Goal: Communication & Community: Answer question/provide support

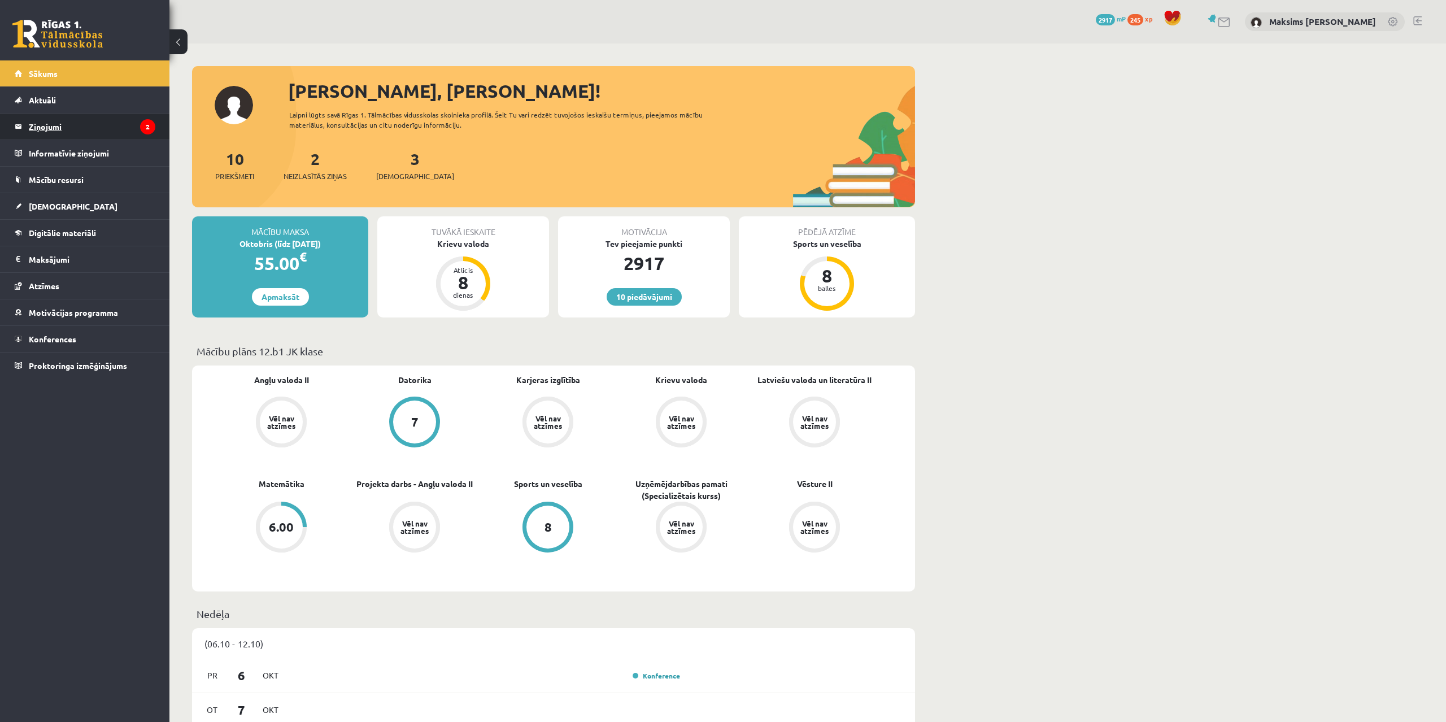
click at [47, 125] on legend "Ziņojumi 2" at bounding box center [92, 127] width 127 height 26
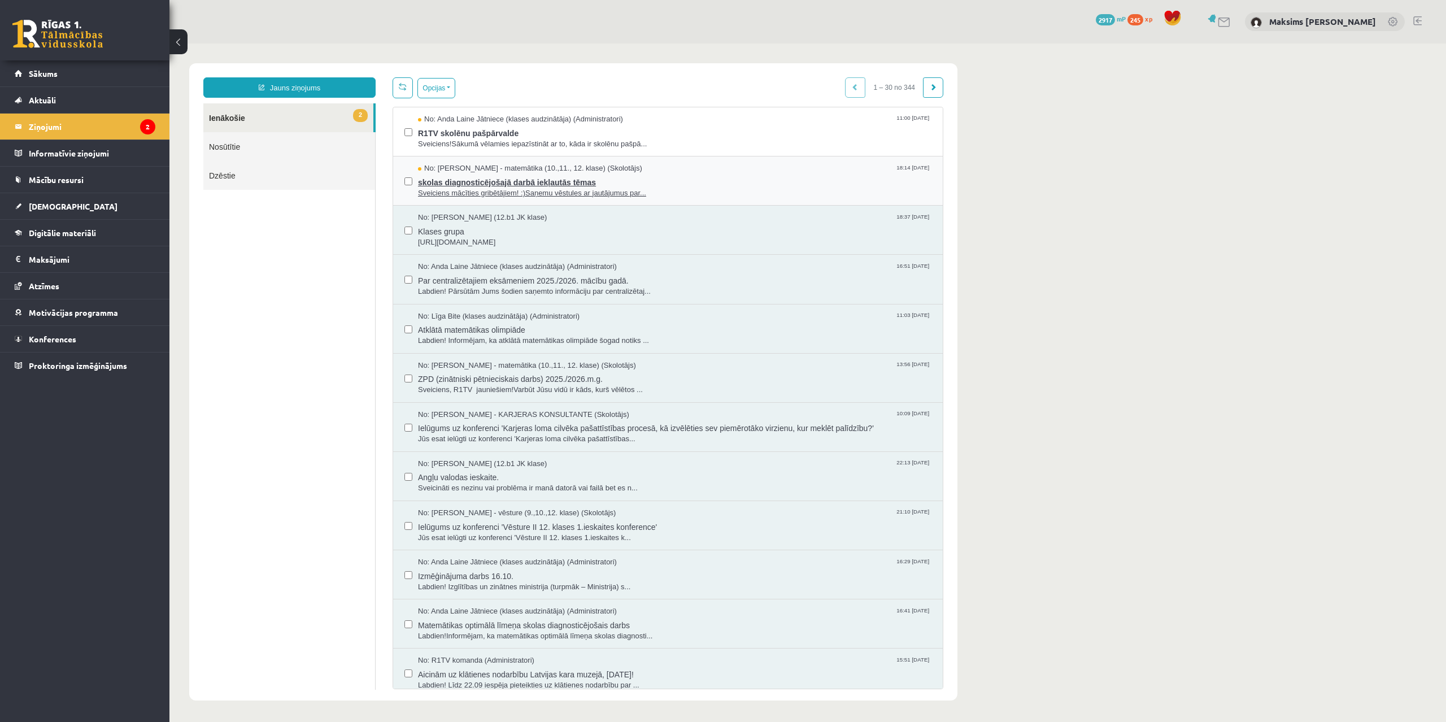
click at [535, 184] on span "skolas diagnosticējošajā darbā iekļautās tēmas" at bounding box center [674, 181] width 513 height 14
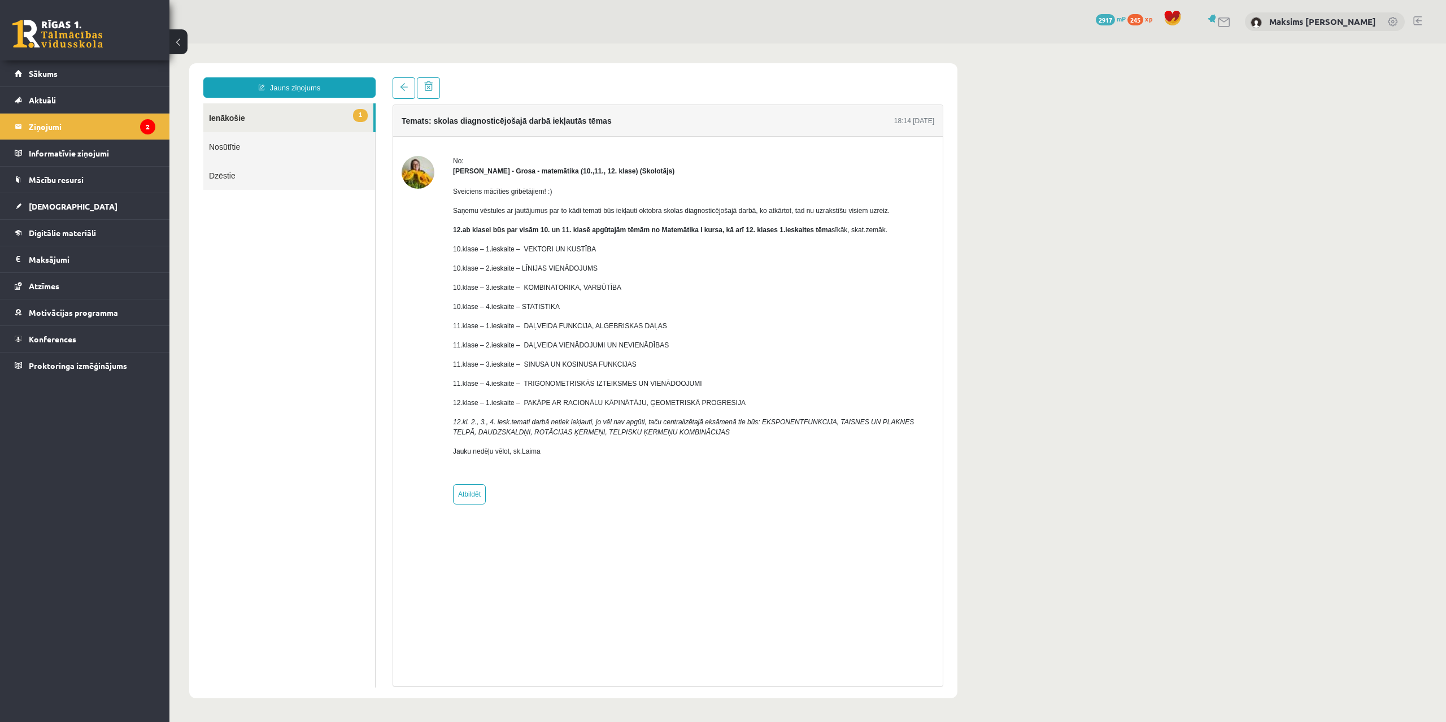
click at [232, 108] on link "1 Ienākošie" at bounding box center [288, 117] width 170 height 29
click at [235, 115] on link "1 Ienākošie" at bounding box center [288, 117] width 170 height 29
click at [53, 124] on legend "Ziņojumi 2" at bounding box center [92, 127] width 127 height 26
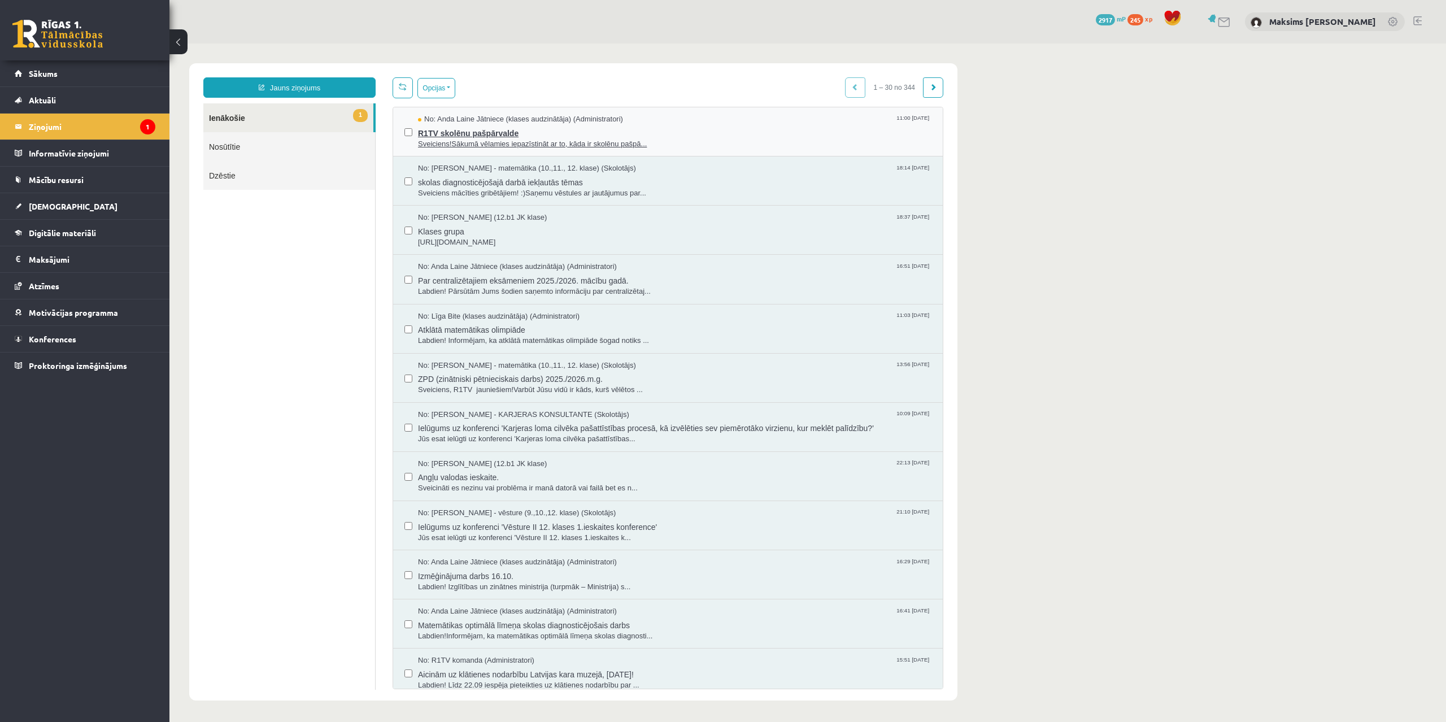
click at [455, 132] on span "R1TV skolēnu pašpārvalde" at bounding box center [674, 132] width 513 height 14
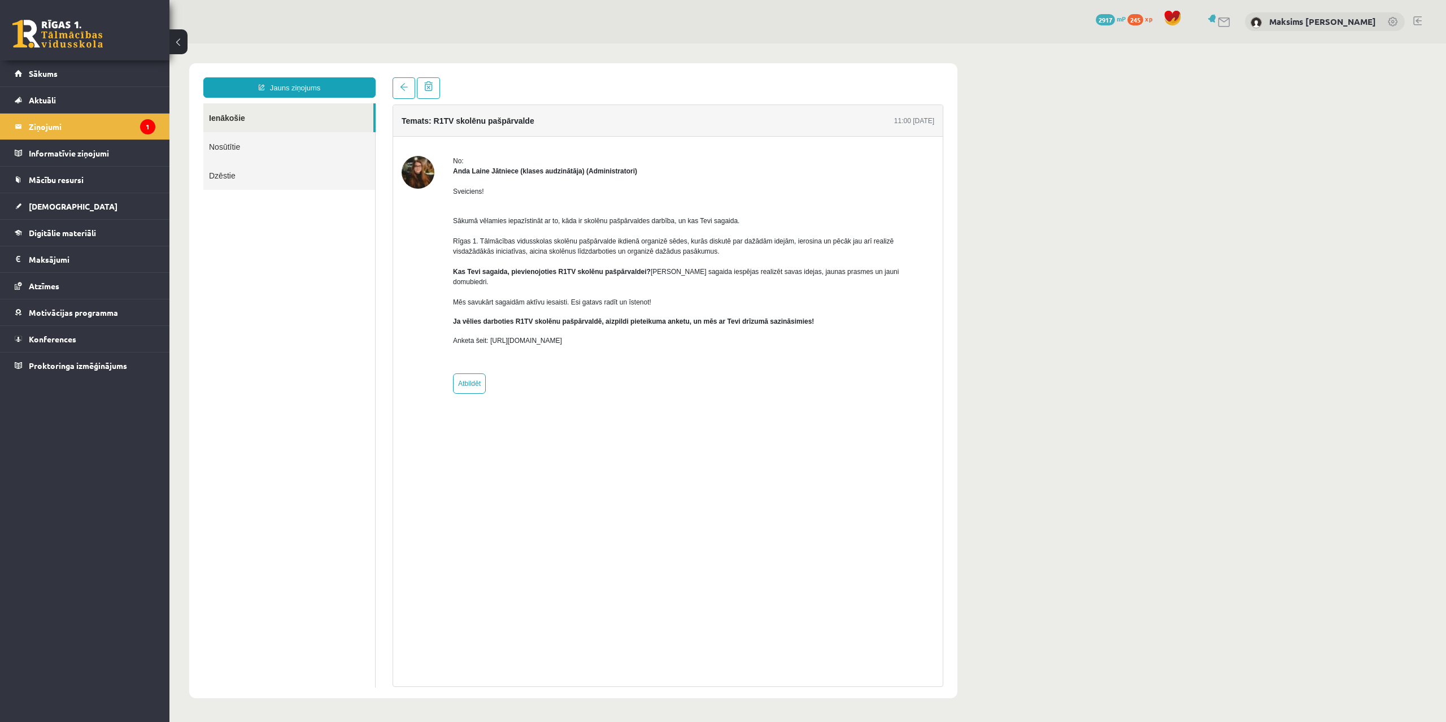
drag, startPoint x: 609, startPoint y: 332, endPoint x: 692, endPoint y: 340, distance: 83.5
click at [692, 340] on div "Sveiciens! Sākumā vēlamies iepazīstināt ar to, kāda ir skolēnu pašpārvaldes dar…" at bounding box center [693, 270] width 481 height 189
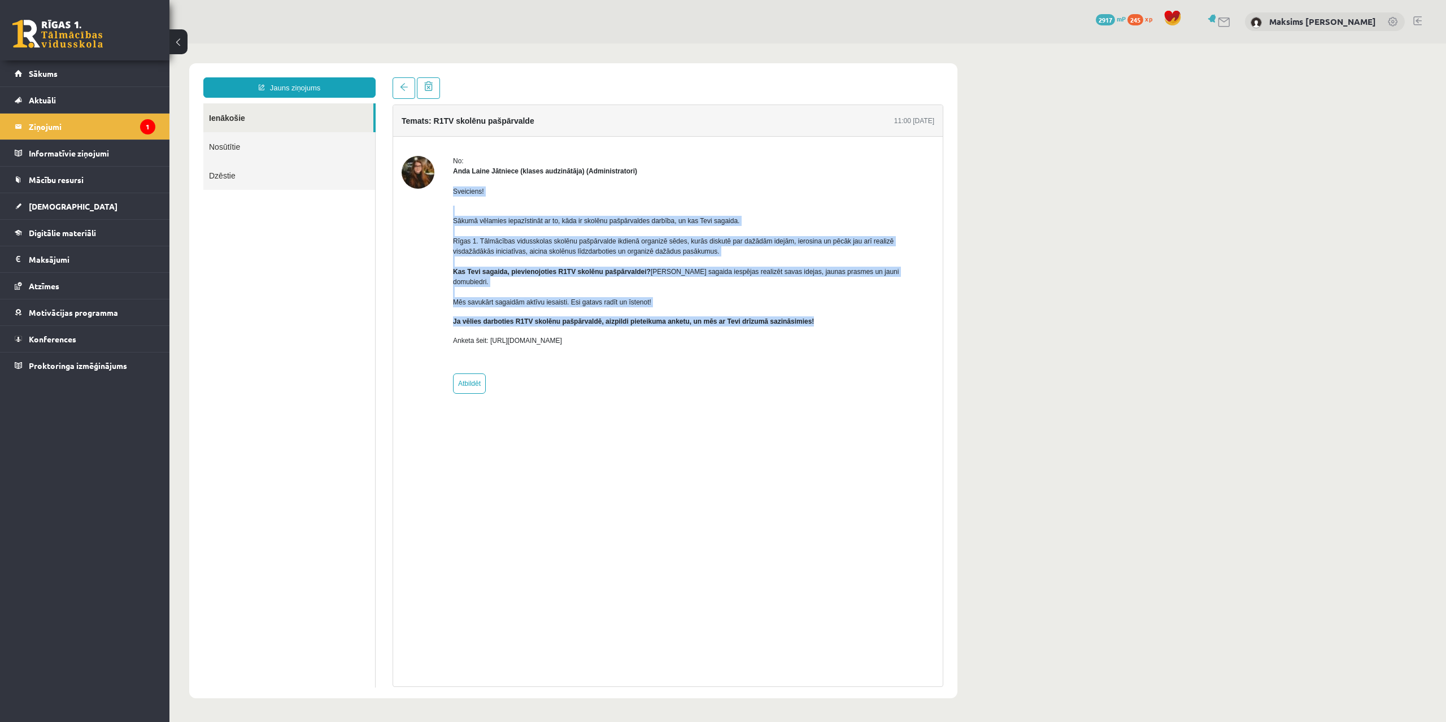
drag, startPoint x: 821, startPoint y: 311, endPoint x: 451, endPoint y: 190, distance: 389.2
click at [451, 190] on div "No: [PERSON_NAME] Jātniece (klases audzinātāja) (Administratori) Sveiciens! Sāk…" at bounding box center [668, 275] width 533 height 238
